Goal: Information Seeking & Learning: Learn about a topic

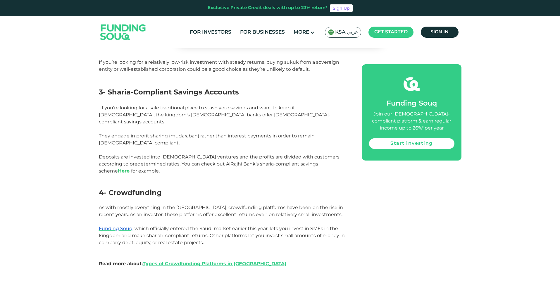
scroll to position [702, 0]
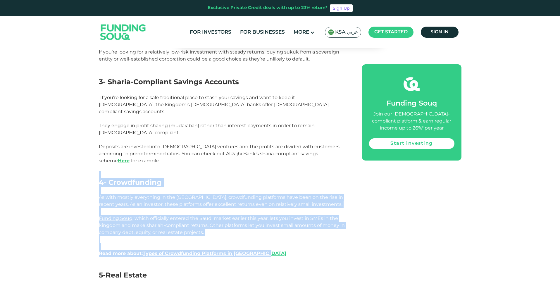
drag, startPoint x: 99, startPoint y: 145, endPoint x: 367, endPoint y: 220, distance: 278.9
click at [367, 220] on div "[GEOGRAPHIC_DATA] is one of the most exciting economies in the world. Its ambit…" at bounding box center [280, 187] width 363 height 999
click at [359, 216] on div "[GEOGRAPHIC_DATA] is one of the most exciting economies in the world. Its ambit…" at bounding box center [280, 187] width 363 height 999
drag, startPoint x: 350, startPoint y: 221, endPoint x: 99, endPoint y: 165, distance: 256.9
click at [99, 165] on div "[GEOGRAPHIC_DATA] is one of the most exciting economies in the world. Its ambit…" at bounding box center [280, 187] width 363 height 999
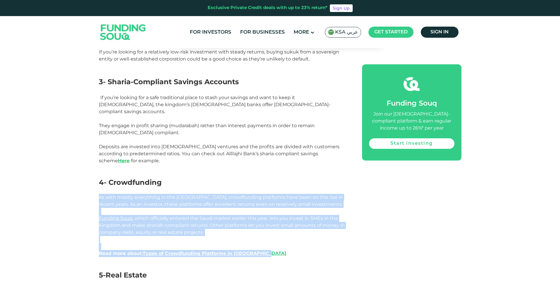
click at [100, 194] on span "As with mostly everything in the [GEOGRAPHIC_DATA], crowdfunding platforms have…" at bounding box center [221, 200] width 244 height 13
drag, startPoint x: 100, startPoint y: 165, endPoint x: 220, endPoint y: 198, distance: 124.8
click at [220, 198] on div "[GEOGRAPHIC_DATA] is one of the most exciting economies in the world. Its ambit…" at bounding box center [224, 187] width 250 height 999
click at [200, 216] on span "Funding Souq , which officially entered the Saudi market earlier this year, let…" at bounding box center [222, 226] width 246 height 20
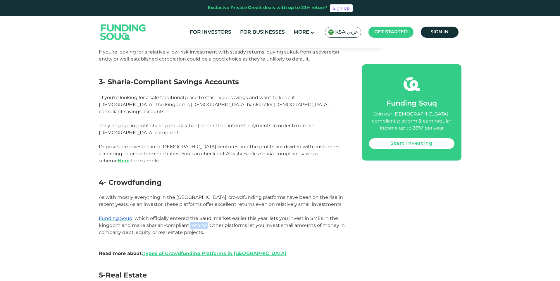
click at [200, 216] on span "Funding Souq , which officially entered the Saudi market earlier this year, let…" at bounding box center [222, 226] width 246 height 20
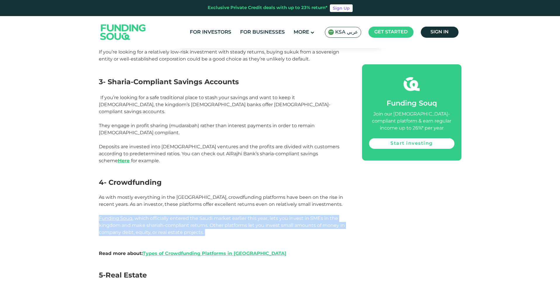
click at [200, 216] on span "Funding Souq , which officially entered the Saudi market earlier this year, let…" at bounding box center [222, 226] width 246 height 20
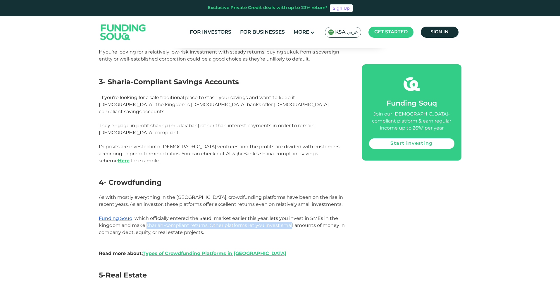
drag, startPoint x: 146, startPoint y: 193, endPoint x: 291, endPoint y: 192, distance: 145.3
click at [292, 216] on span "Funding Souq , which officially entered the Saudi market earlier this year, let…" at bounding box center [222, 226] width 246 height 20
click at [162, 216] on span "Funding Souq , which officially entered the Saudi market earlier this year, let…" at bounding box center [222, 226] width 246 height 20
click at [159, 216] on span "Funding Souq , which officially entered the Saudi market earlier this year, let…" at bounding box center [222, 226] width 246 height 20
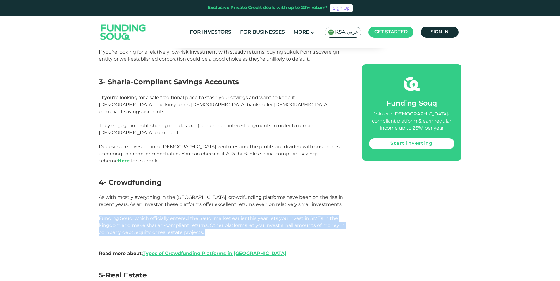
click at [159, 216] on span "Funding Souq , which officially entered the Saudi market earlier this year, let…" at bounding box center [222, 226] width 246 height 20
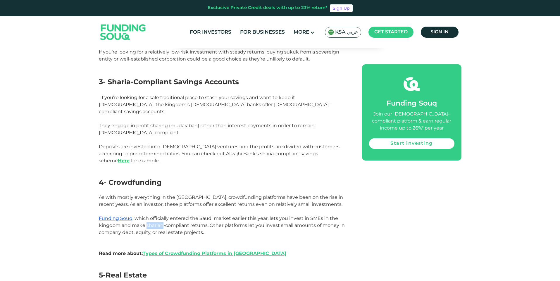
click at [159, 216] on span "Funding Souq , which officially entered the Saudi market earlier this year, let…" at bounding box center [222, 226] width 246 height 20
click at [183, 216] on span "Funding Souq , which officially entered the Saudi market earlier this year, let…" at bounding box center [222, 226] width 246 height 20
click at [195, 216] on span "Funding Souq , which officially entered the Saudi market earlier this year, let…" at bounding box center [222, 226] width 246 height 20
click at [196, 216] on span "Funding Souq , which officially entered the Saudi market earlier this year, let…" at bounding box center [222, 226] width 246 height 20
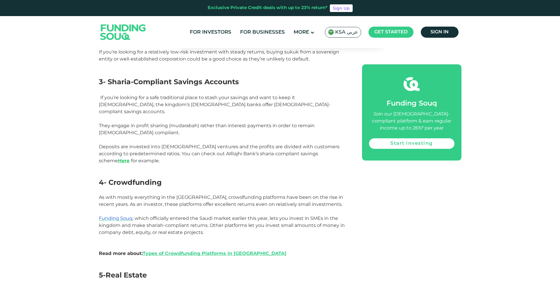
click at [220, 216] on span "Funding Souq , which officially entered the Saudi market earlier this year, let…" at bounding box center [222, 226] width 246 height 20
click at [234, 216] on span "Funding Souq , which officially entered the Saudi market earlier this year, let…" at bounding box center [222, 226] width 246 height 20
click at [270, 216] on span "Funding Souq , which officially entered the Saudi market earlier this year, let…" at bounding box center [222, 226] width 246 height 20
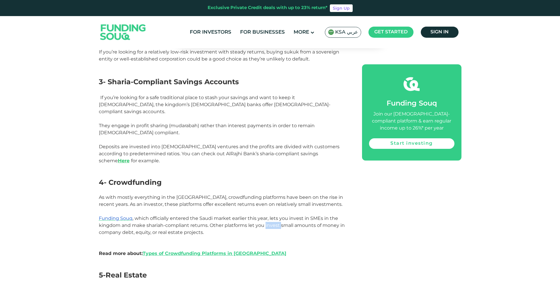
click at [270, 216] on span "Funding Souq , which officially entered the Saudi market earlier this year, let…" at bounding box center [222, 226] width 246 height 20
click at [295, 216] on span "Funding Souq , which officially entered the Saudi market earlier this year, let…" at bounding box center [222, 226] width 246 height 20
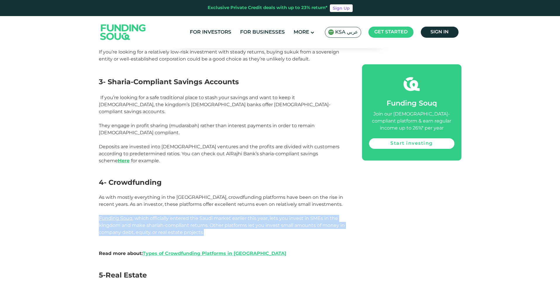
drag, startPoint x: 94, startPoint y: 186, endPoint x: 221, endPoint y: 200, distance: 127.4
click at [221, 200] on div "Home Blog Investment 1 Stocks" at bounding box center [280, 170] width 560 height 1638
click at [221, 215] on p "Funding Souq , which officially entered the Saudi market earlier this year, let…" at bounding box center [224, 229] width 250 height 28
drag, startPoint x: 230, startPoint y: 201, endPoint x: 91, endPoint y: 183, distance: 140.6
click at [91, 183] on div "Home Blog Investment 1 Stocks" at bounding box center [280, 170] width 560 height 1638
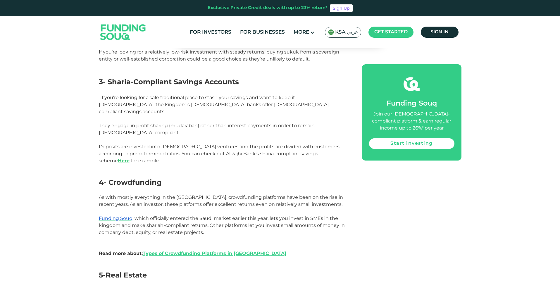
click at [93, 82] on div "Home Blog Investment 1 Stocks" at bounding box center [280, 170] width 560 height 1638
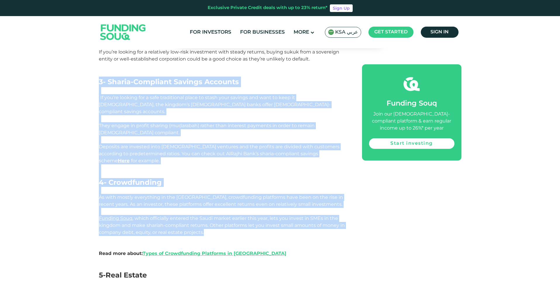
drag, startPoint x: 97, startPoint y: 57, endPoint x: 208, endPoint y: 202, distance: 183.3
click at [208, 202] on div "Home Blog Investment 1 Stocks" at bounding box center [280, 170] width 560 height 1638
click at [208, 215] on p "Funding Souq , which officially entered the Saudi market earlier this year, let…" at bounding box center [224, 229] width 250 height 28
drag, startPoint x: 208, startPoint y: 202, endPoint x: 78, endPoint y: 58, distance: 194.0
click at [78, 58] on div "Home Blog Investment 1 Stocks" at bounding box center [280, 170] width 560 height 1638
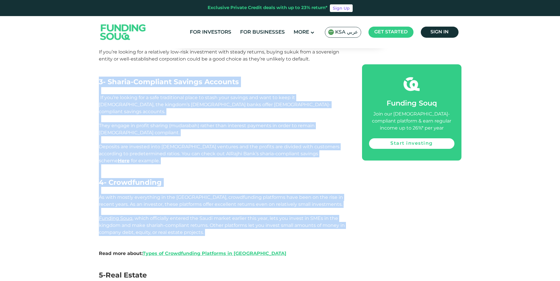
click at [78, 58] on div "Home Blog Investment 1 Stocks" at bounding box center [280, 170] width 560 height 1638
drag, startPoint x: 92, startPoint y: 55, endPoint x: 268, endPoint y: 207, distance: 232.4
click at [268, 207] on div "Home Blog Investment 1 Stocks" at bounding box center [280, 170] width 560 height 1638
click at [268, 215] on p "Funding Souq , which officially entered the Saudi market earlier this year, let…" at bounding box center [224, 229] width 250 height 28
drag, startPoint x: 269, startPoint y: 205, endPoint x: 175, endPoint y: 61, distance: 172.2
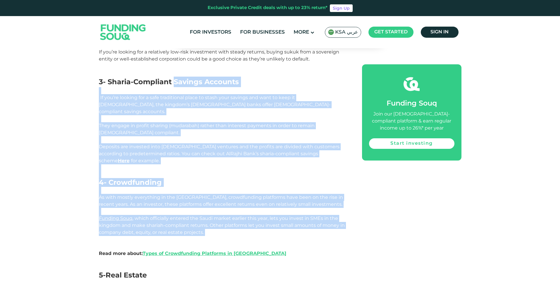
click at [175, 61] on div "[GEOGRAPHIC_DATA] is one of the most exciting economies in the world. Its ambit…" at bounding box center [224, 187] width 250 height 999
drag, startPoint x: 109, startPoint y: 58, endPoint x: 249, endPoint y: 209, distance: 205.7
click at [249, 209] on div "[GEOGRAPHIC_DATA] is one of the most exciting economies in the world. Its ambit…" at bounding box center [224, 187] width 250 height 999
click at [142, 122] on p "They engage in profit sharing (mudarabah) rather than interest payments in orde…" at bounding box center [224, 129] width 250 height 14
drag, startPoint x: 92, startPoint y: 53, endPoint x: 359, endPoint y: 198, distance: 304.4
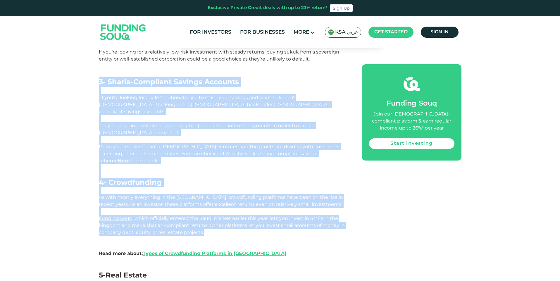
click at [359, 198] on div "Home Blog Investment 1 Stocks" at bounding box center [280, 170] width 560 height 1638
click at [359, 198] on div "[GEOGRAPHIC_DATA] is one of the most exciting economies in the world. Its ambit…" at bounding box center [280, 187] width 363 height 999
drag, startPoint x: 359, startPoint y: 198, endPoint x: 35, endPoint y: 54, distance: 355.0
click at [35, 54] on div "Home Blog Investment 1 Stocks" at bounding box center [280, 170] width 560 height 1638
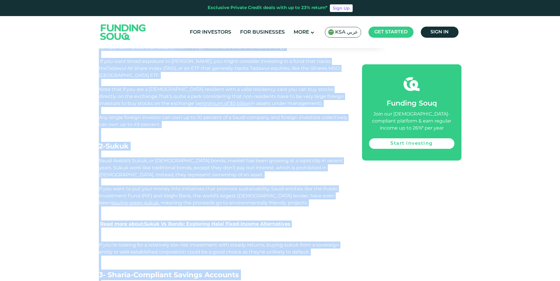
scroll to position [611, 0]
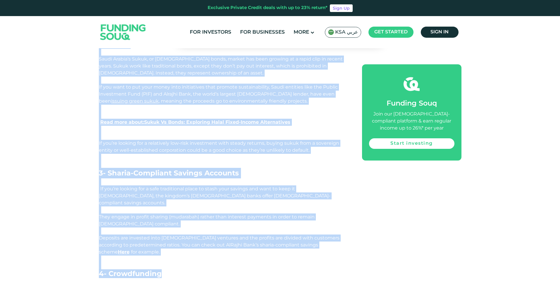
drag, startPoint x: 97, startPoint y: 123, endPoint x: 317, endPoint y: 126, distance: 219.6
click at [317, 126] on div "Home Blog Investment 1 Stocks" at bounding box center [280, 261] width 560 height 1638
click at [317, 140] on p "If you’re looking for a relatively low-risk investment with steady returns, buy…" at bounding box center [224, 147] width 250 height 14
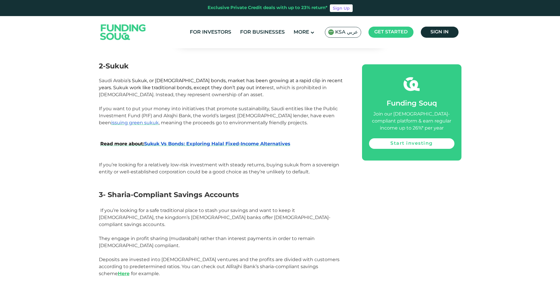
scroll to position [523, 0]
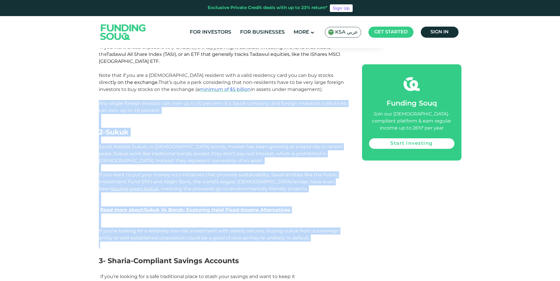
drag, startPoint x: 312, startPoint y: 215, endPoint x: 55, endPoint y: 82, distance: 289.4
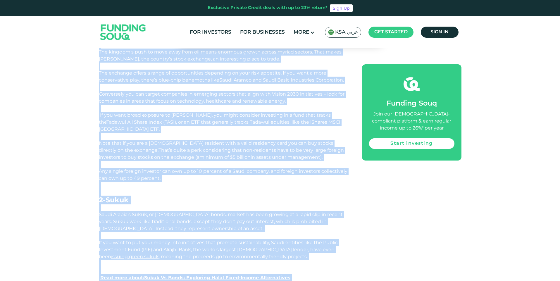
scroll to position [544, 0]
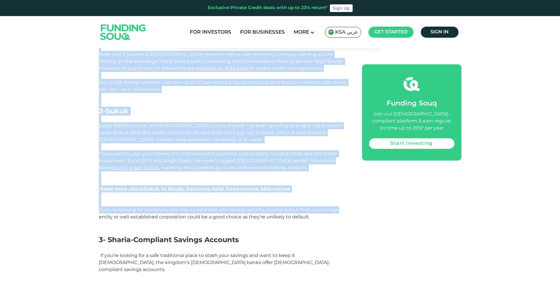
drag, startPoint x: 93, startPoint y: 67, endPoint x: 334, endPoint y: 193, distance: 271.5
click at [332, 206] on p "If you’re looking for a relatively low-risk investment with steady returns, buy…" at bounding box center [224, 213] width 250 height 14
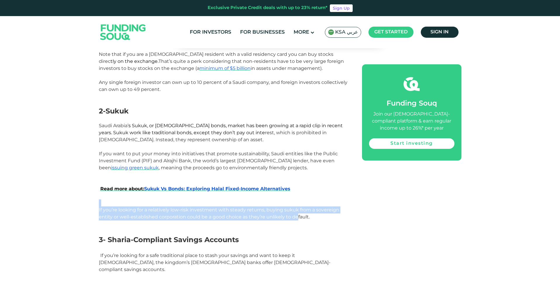
drag, startPoint x: 256, startPoint y: 186, endPoint x: 120, endPoint y: 139, distance: 143.1
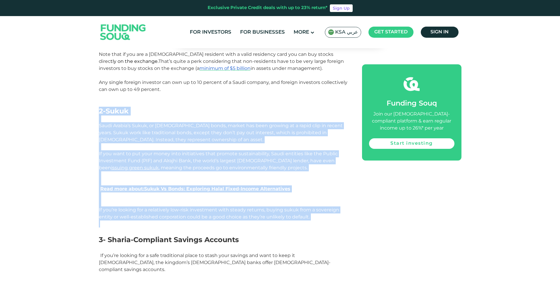
drag, startPoint x: 101, startPoint y: 88, endPoint x: 330, endPoint y: 199, distance: 254.9
click at [330, 220] on p at bounding box center [224, 223] width 250 height 7
drag, startPoint x: 334, startPoint y: 199, endPoint x: 50, endPoint y: 78, distance: 308.4
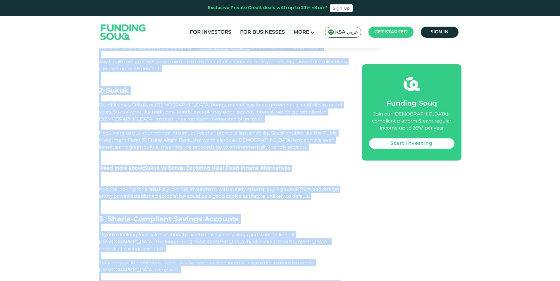
scroll to position [591, 0]
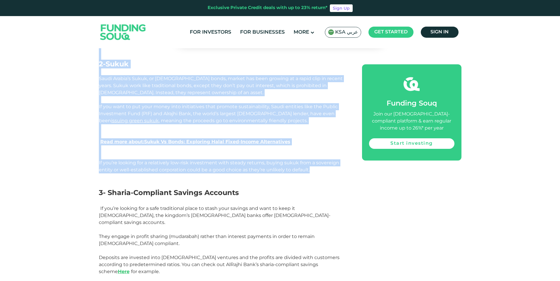
drag, startPoint x: 96, startPoint y: 102, endPoint x: 310, endPoint y: 147, distance: 217.8
click at [310, 147] on div "Home Blog Investment 1 Stocks" at bounding box center [280, 281] width 560 height 1638
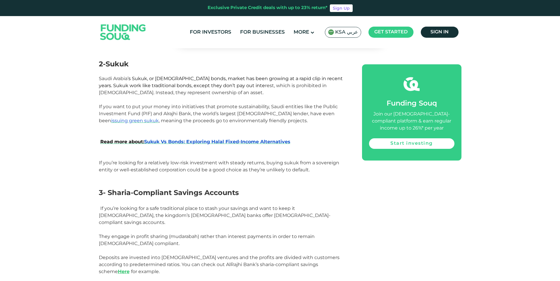
click at [307, 173] on p at bounding box center [224, 176] width 250 height 7
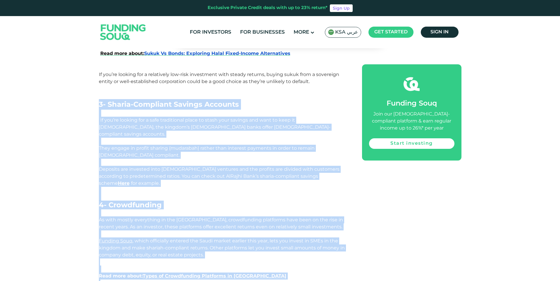
scroll to position [680, 0]
drag, startPoint x: 96, startPoint y: 167, endPoint x: 270, endPoint y: 246, distance: 190.5
click at [270, 246] on div "Home Blog Investment 1 Stocks" at bounding box center [280, 191] width 560 height 1638
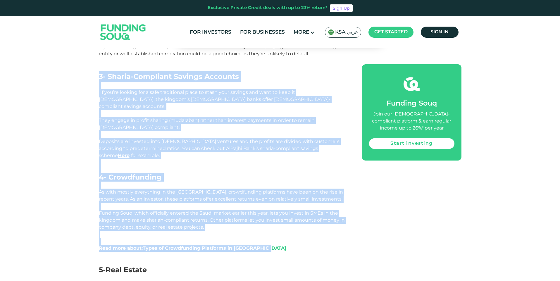
scroll to position [697, 0]
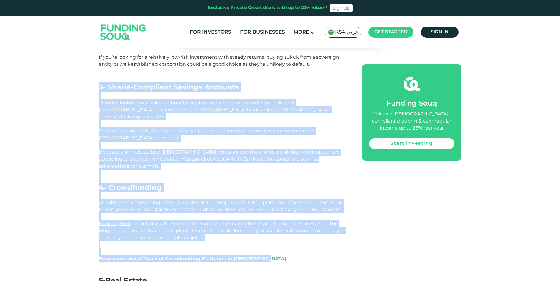
click at [90, 64] on div "Home Blog Investment 1 Stocks" at bounding box center [280, 175] width 560 height 1638
drag, startPoint x: 89, startPoint y: 59, endPoint x: 217, endPoint y: 215, distance: 201.3
click at [230, 216] on div "Home Blog Investment 1 Stocks" at bounding box center [280, 175] width 560 height 1638
click at [210, 220] on p "Funding Souq , which officially entered the Saudi market earlier this year, let…" at bounding box center [224, 234] width 250 height 28
drag, startPoint x: 206, startPoint y: 210, endPoint x: 69, endPoint y: 61, distance: 202.8
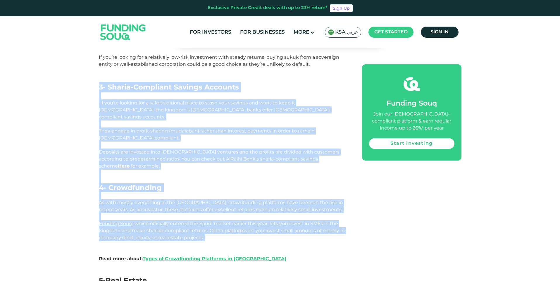
click at [69, 61] on div "Home Blog Investment 1 Stocks" at bounding box center [280, 175] width 560 height 1638
drag, startPoint x: 70, startPoint y: 63, endPoint x: 366, endPoint y: 213, distance: 331.4
click at [366, 213] on div "Home Blog Investment 1 Stocks" at bounding box center [280, 175] width 560 height 1638
click at [366, 213] on div "[GEOGRAPHIC_DATA] is one of the most exciting economies in the world. Its ambit…" at bounding box center [280, 192] width 363 height 999
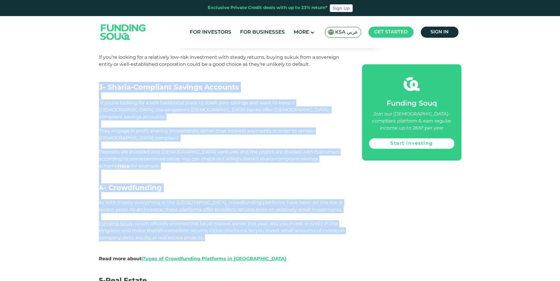
drag, startPoint x: 366, startPoint y: 213, endPoint x: 87, endPoint y: 62, distance: 317.4
click at [87, 62] on div "Home Blog Investment 1 Stocks" at bounding box center [280, 175] width 560 height 1638
drag, startPoint x: 87, startPoint y: 62, endPoint x: 312, endPoint y: 213, distance: 271.0
click at [312, 213] on div "Home Blog Investment 1 Stocks" at bounding box center [280, 175] width 560 height 1638
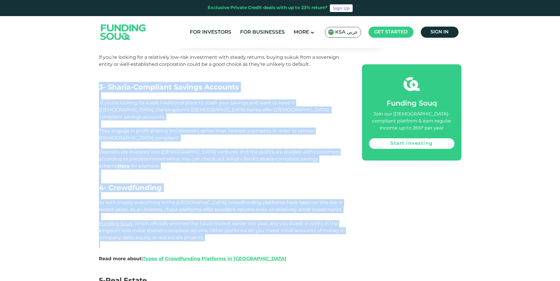
click at [312, 220] on p "Funding Souq , which officially entered the Saudi market earlier this year, let…" at bounding box center [224, 234] width 250 height 28
drag, startPoint x: 146, startPoint y: 170, endPoint x: 10, endPoint y: 53, distance: 179.1
click at [10, 53] on div "Home Blog Investment 1 Stocks" at bounding box center [280, 175] width 560 height 1638
click at [97, 65] on div "Home Blog Investment 1 Stocks" at bounding box center [280, 175] width 560 height 1638
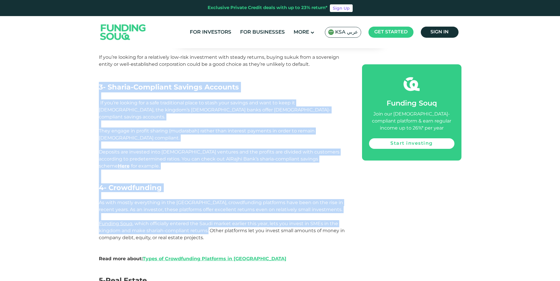
drag, startPoint x: 95, startPoint y: 63, endPoint x: 208, endPoint y: 199, distance: 177.0
click at [208, 199] on div "Home Blog Investment 1 Stocks" at bounding box center [280, 175] width 560 height 1638
click at [208, 221] on span "Funding Souq , which officially entered the Saudi market earlier this year, let…" at bounding box center [222, 231] width 246 height 20
drag, startPoint x: 208, startPoint y: 199, endPoint x: 70, endPoint y: 63, distance: 194.6
click at [70, 63] on div "Home Blog Investment 1 Stocks" at bounding box center [280, 175] width 560 height 1638
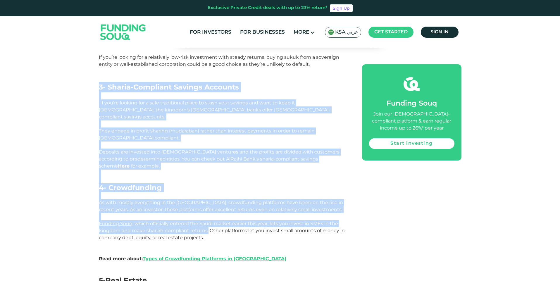
click at [70, 63] on div "Home Blog Investment 1 Stocks" at bounding box center [280, 175] width 560 height 1638
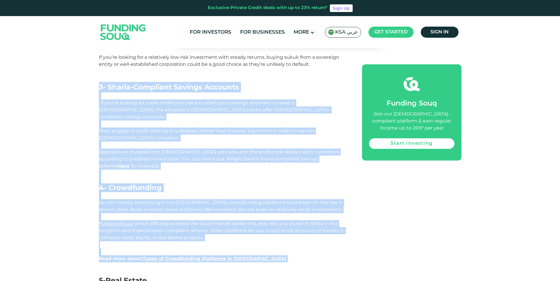
drag, startPoint x: 70, startPoint y: 63, endPoint x: 298, endPoint y: 234, distance: 285.7
click at [298, 234] on div "Home Blog Investment 1 Stocks" at bounding box center [280, 175] width 560 height 1638
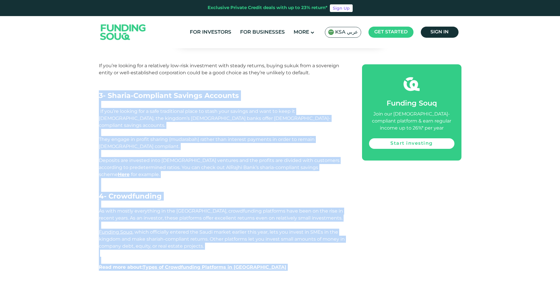
scroll to position [694, 0]
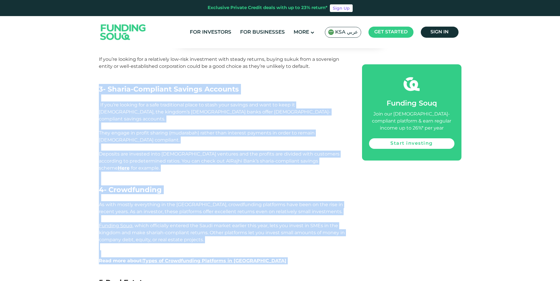
click at [82, 78] on div "Home Blog Investment 1 Stocks" at bounding box center [280, 177] width 560 height 1638
drag, startPoint x: 87, startPoint y: 62, endPoint x: 380, endPoint y: 233, distance: 339.5
click at [380, 233] on div "Home Blog Investment 1 Stocks" at bounding box center [280, 177] width 560 height 1638
click at [329, 257] on p "Read more about: Types of Crowdfunding Platforms in [GEOGRAPHIC_DATA]" at bounding box center [224, 267] width 250 height 21
drag, startPoint x: 329, startPoint y: 232, endPoint x: 88, endPoint y: 59, distance: 296.7
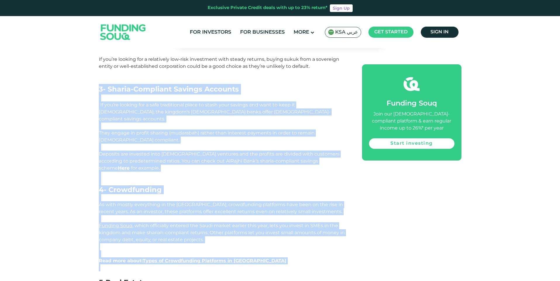
click at [88, 59] on div "Home Blog Investment 1 Stocks" at bounding box center [280, 177] width 560 height 1638
drag, startPoint x: 88, startPoint y: 59, endPoint x: 336, endPoint y: 236, distance: 305.0
click at [337, 237] on div "Home Blog Investment 1 Stocks" at bounding box center [280, 177] width 560 height 1638
click at [306, 257] on p "Read more about: Types of Crowdfunding Platforms in [GEOGRAPHIC_DATA]" at bounding box center [224, 267] width 250 height 21
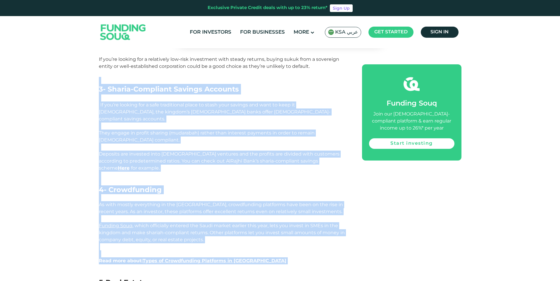
drag, startPoint x: 296, startPoint y: 234, endPoint x: 88, endPoint y: 58, distance: 272.8
click at [88, 58] on div "Home Blog Investment 1 Stocks" at bounding box center [280, 177] width 560 height 1638
drag, startPoint x: 88, startPoint y: 58, endPoint x: 285, endPoint y: 227, distance: 260.4
click at [285, 227] on div "Home Blog Investment 1 Stocks" at bounding box center [280, 177] width 560 height 1638
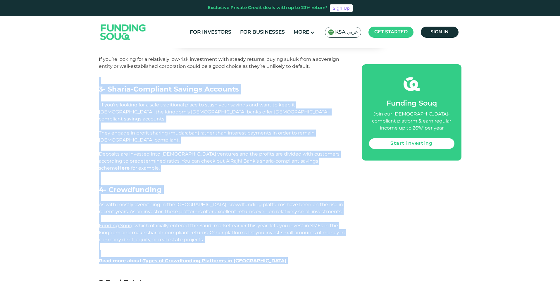
click at [268, 257] on p "Read more about: Types of Crowdfunding Platforms in [GEOGRAPHIC_DATA]" at bounding box center [224, 267] width 250 height 21
drag, startPoint x: 268, startPoint y: 226, endPoint x: 75, endPoint y: 60, distance: 254.8
click at [75, 60] on div "Home Blog Investment 1 Stocks" at bounding box center [280, 177] width 560 height 1638
click at [95, 61] on div "Home Blog Investment 1 Stocks" at bounding box center [280, 177] width 560 height 1638
